Goal: Obtain resource: Download file/media

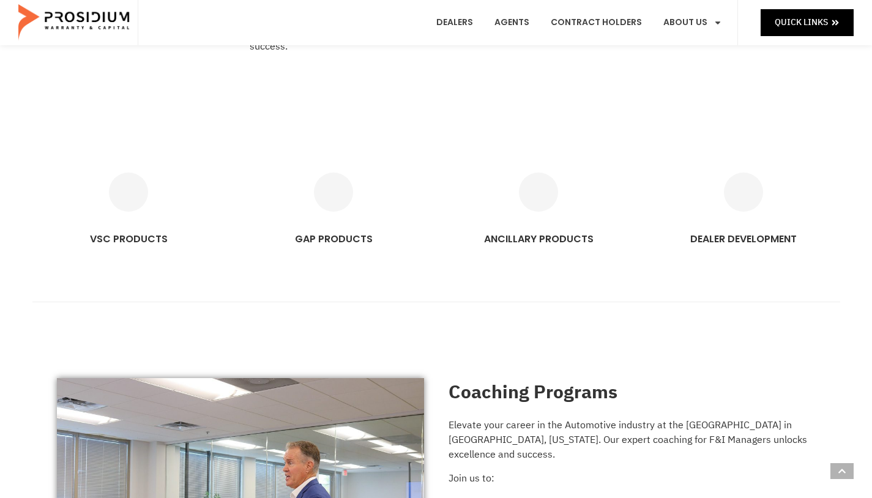
scroll to position [706, 0]
click at [133, 205] on icon "VSC PRODUCTS" at bounding box center [128, 191] width 39 height 39
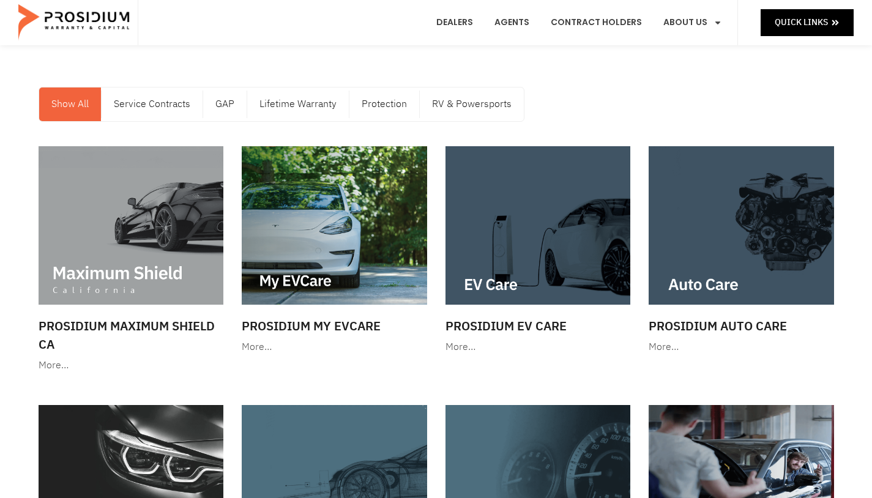
scroll to position [70, 0]
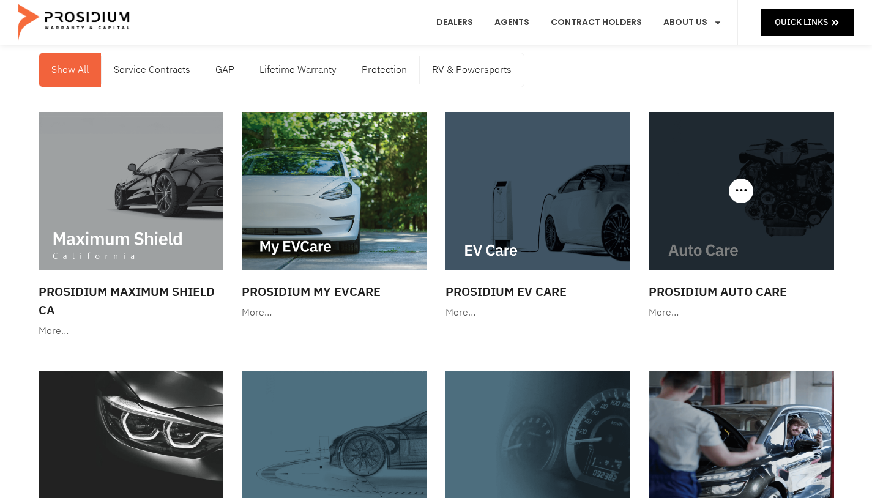
click at [701, 257] on img at bounding box center [741, 191] width 185 height 158
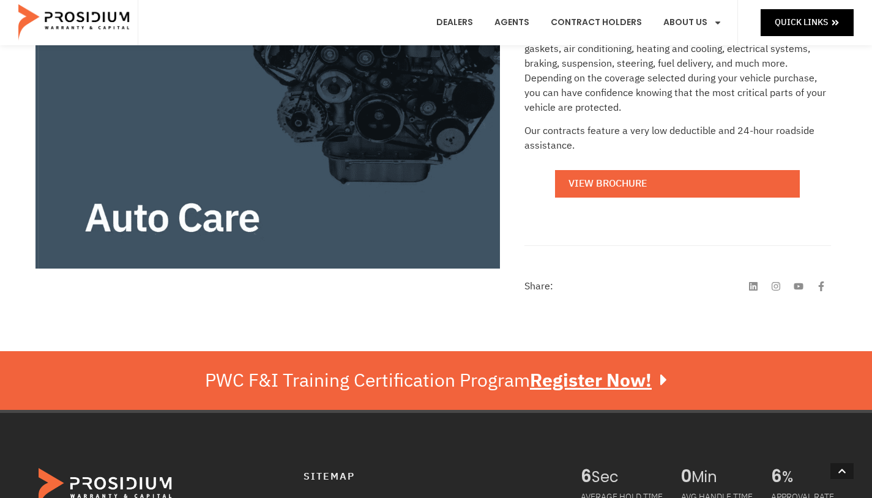
scroll to position [373, 0]
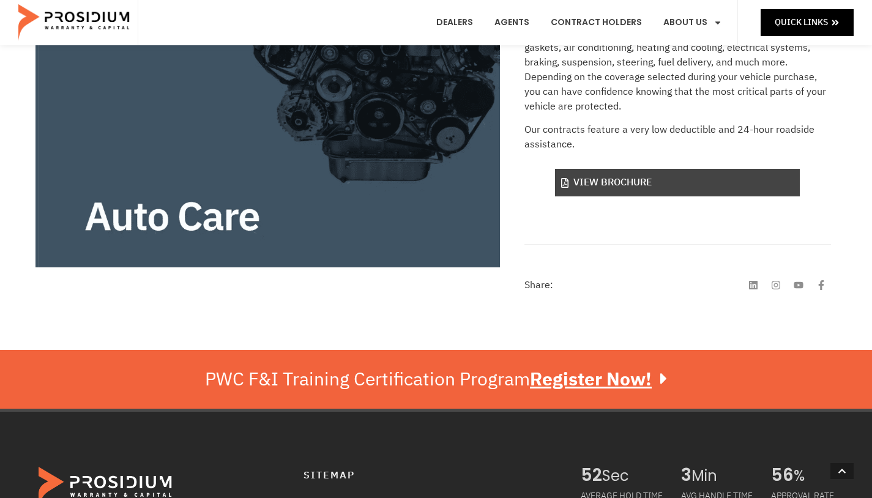
click at [680, 179] on link "View Brochure" at bounding box center [677, 183] width 245 height 28
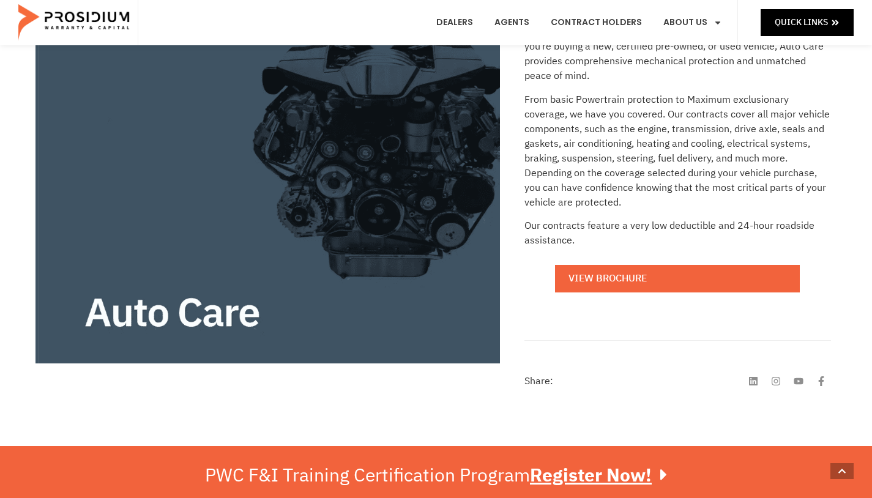
scroll to position [285, 0]
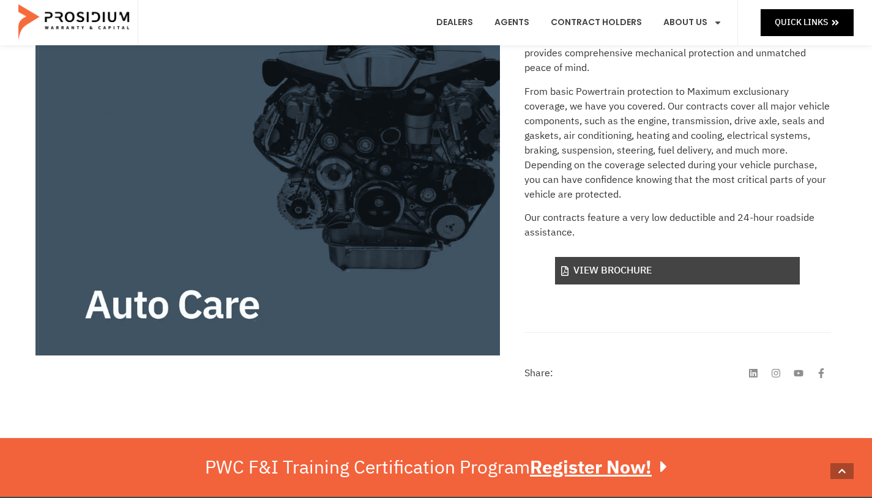
click at [627, 270] on link "View Brochure" at bounding box center [677, 271] width 245 height 28
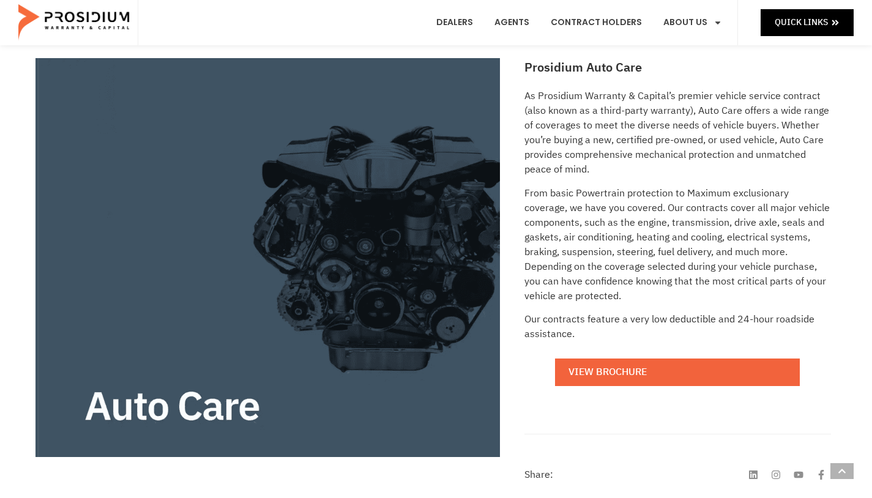
scroll to position [190, 0]
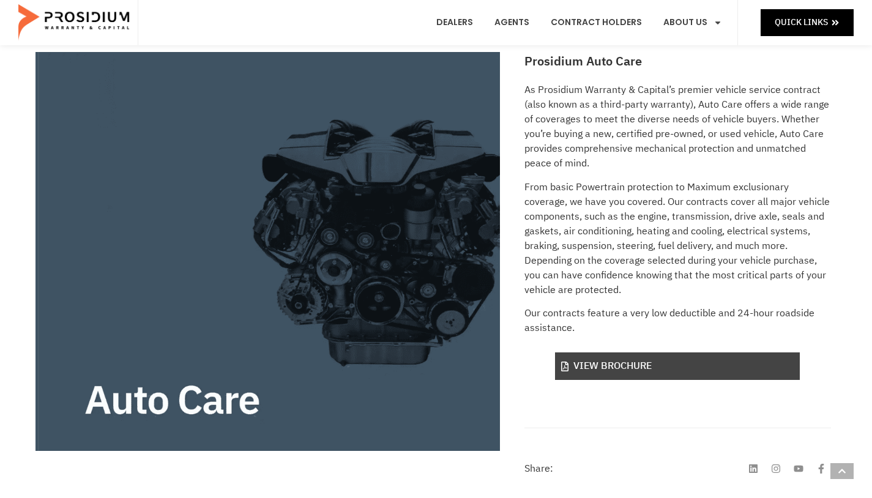
click at [578, 371] on link "View Brochure" at bounding box center [677, 366] width 245 height 28
